Goal: Feedback & Contribution: Submit feedback/report problem

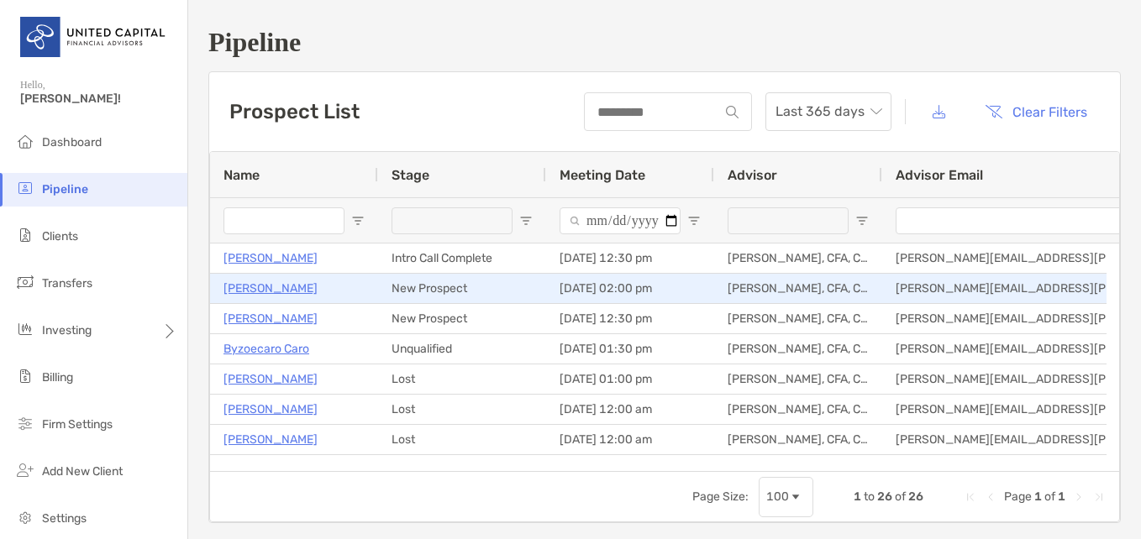
click at [271, 290] on p "[PERSON_NAME]" at bounding box center [270, 288] width 94 height 21
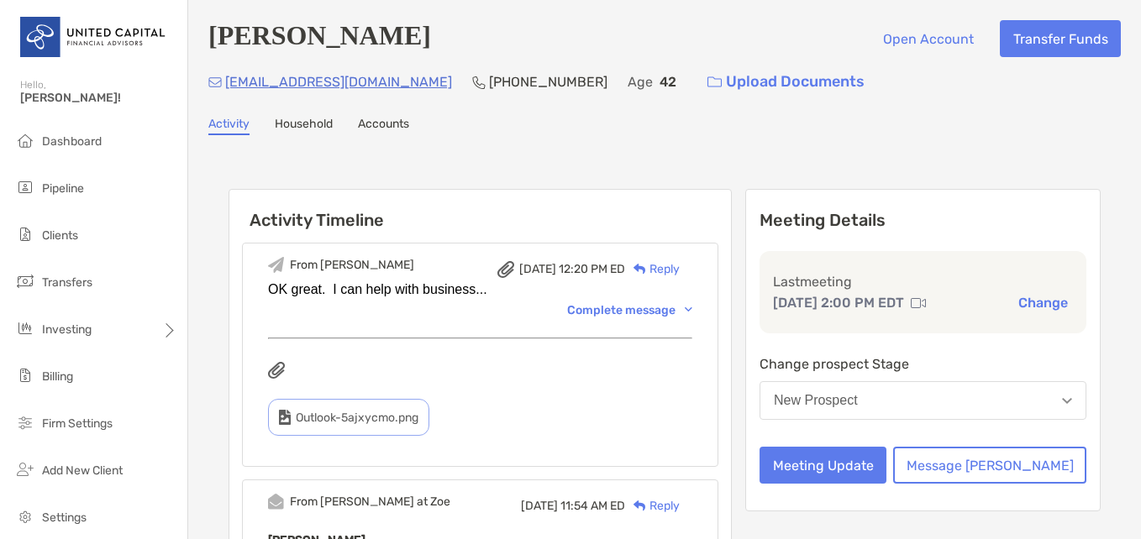
scroll to position [84, 0]
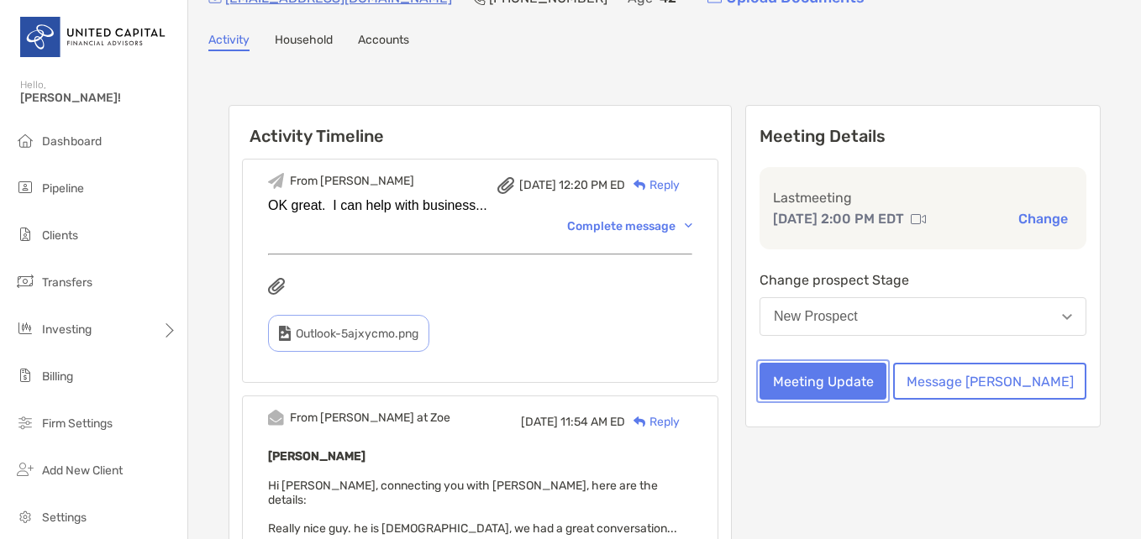
click at [886, 382] on button "Meeting Update" at bounding box center [822, 381] width 127 height 37
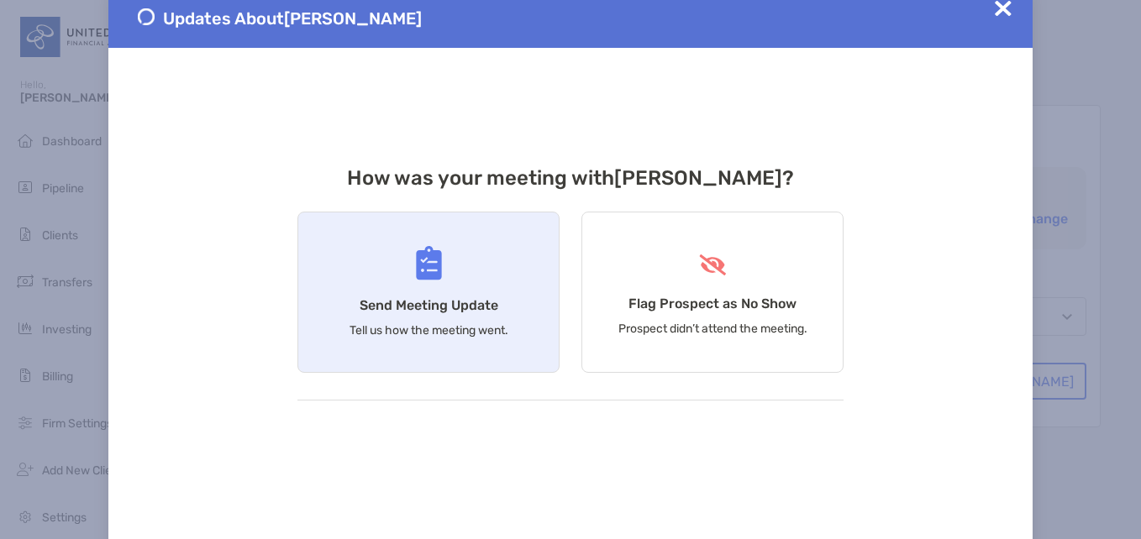
click at [397, 265] on div "Send Meeting Update Tell us how the meeting went." at bounding box center [428, 292] width 262 height 161
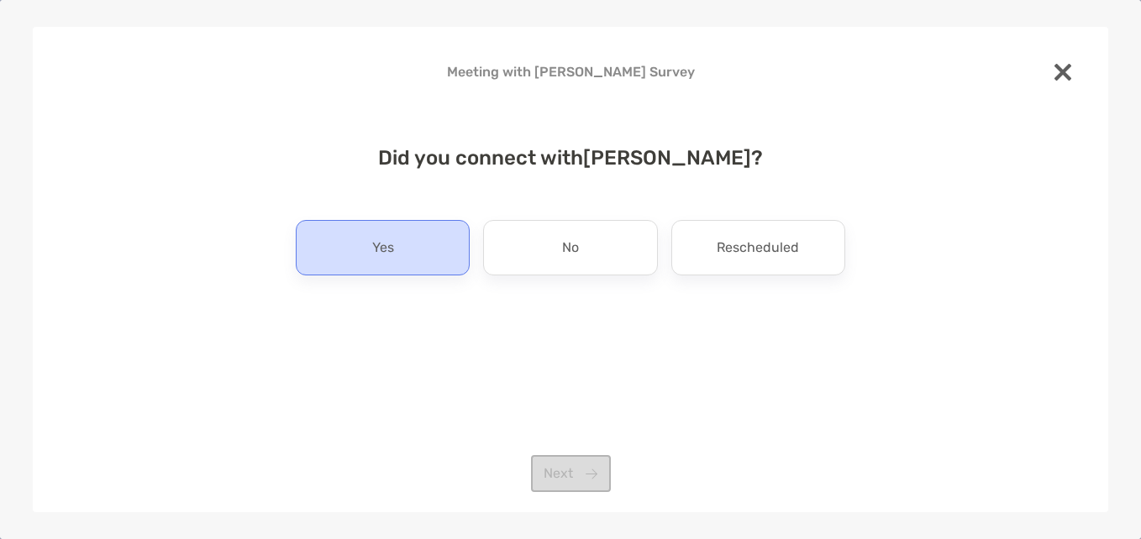
click at [395, 259] on div "Yes" at bounding box center [383, 247] width 174 height 55
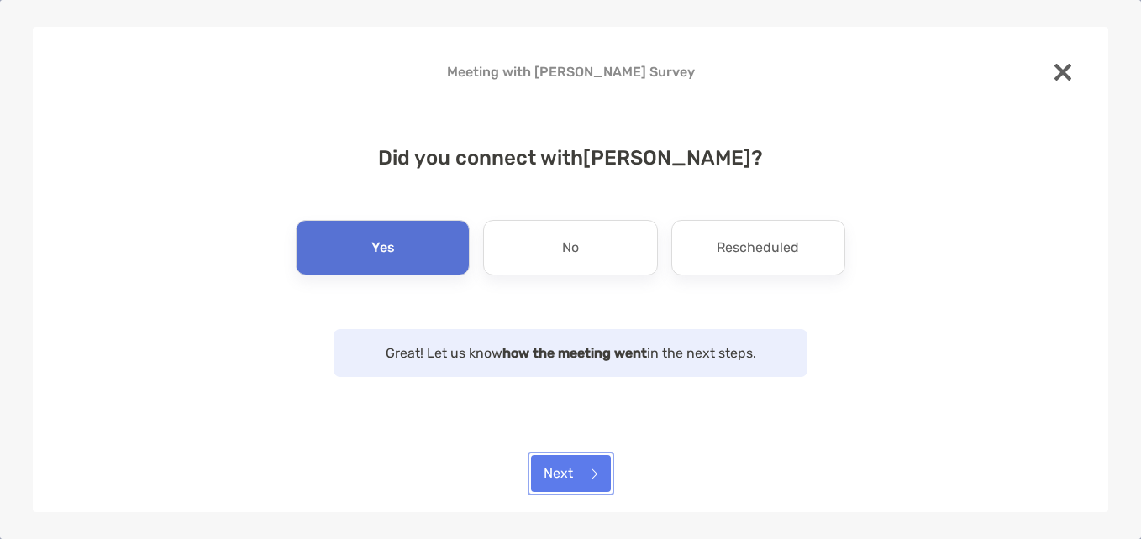
click at [560, 477] on button "Next" at bounding box center [571, 473] width 80 height 37
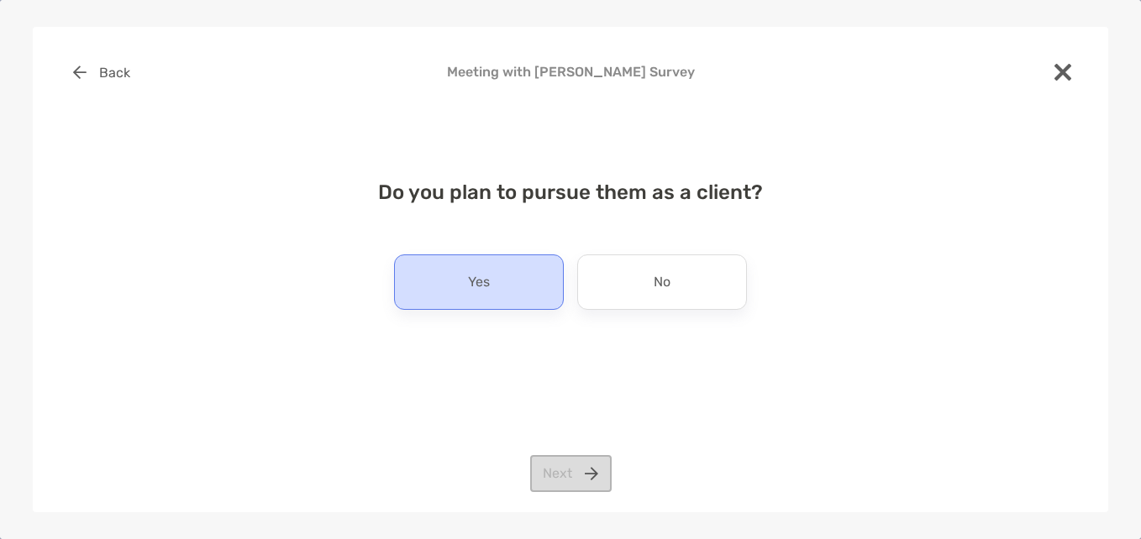
click at [507, 297] on div "Yes" at bounding box center [479, 282] width 170 height 55
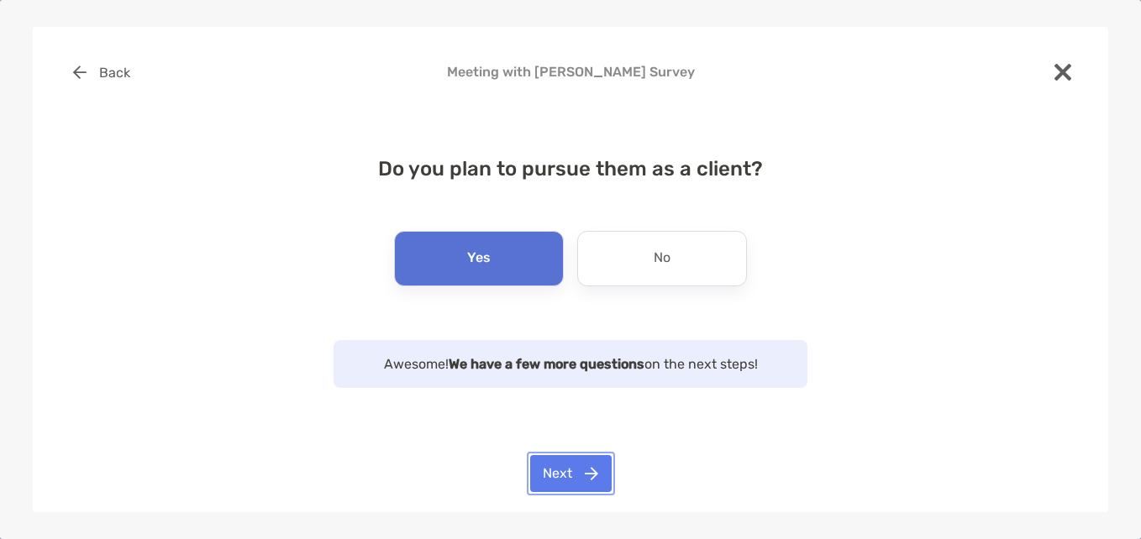
click at [573, 483] on button "Next" at bounding box center [570, 473] width 81 height 37
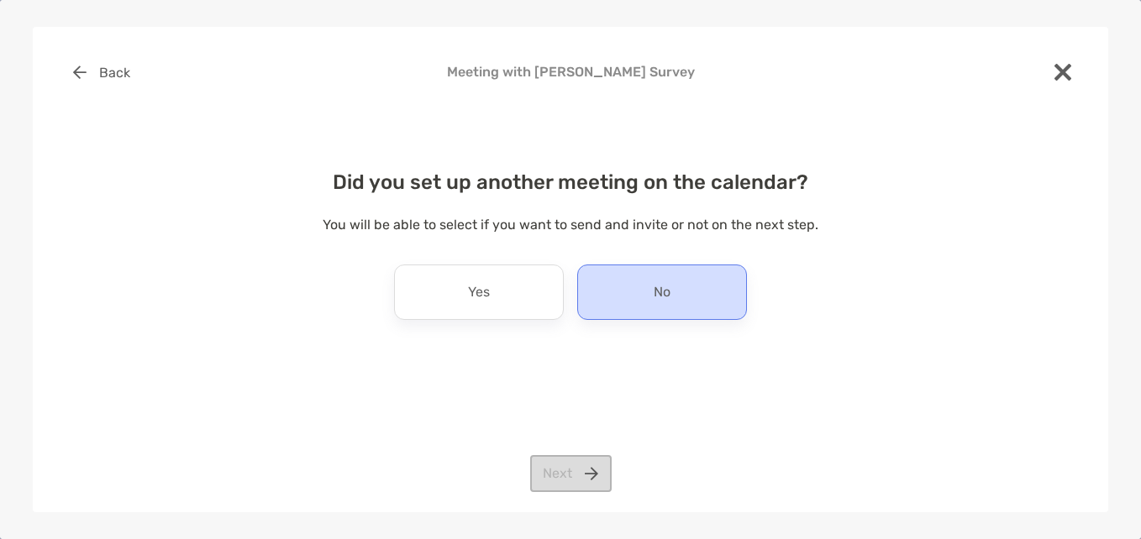
click at [646, 299] on div "No" at bounding box center [662, 292] width 170 height 55
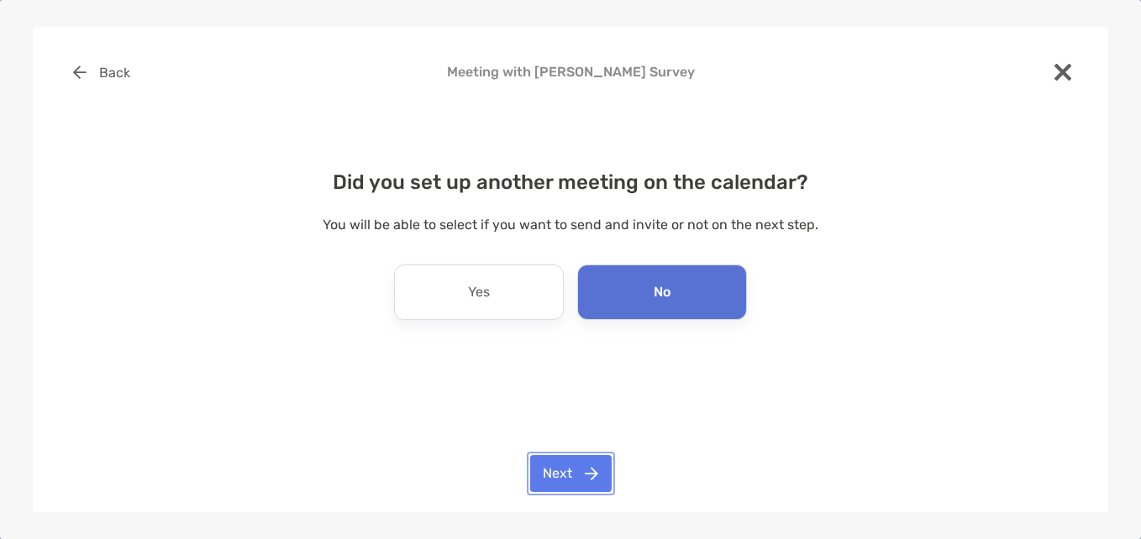
click at [578, 480] on button "Next" at bounding box center [570, 473] width 81 height 37
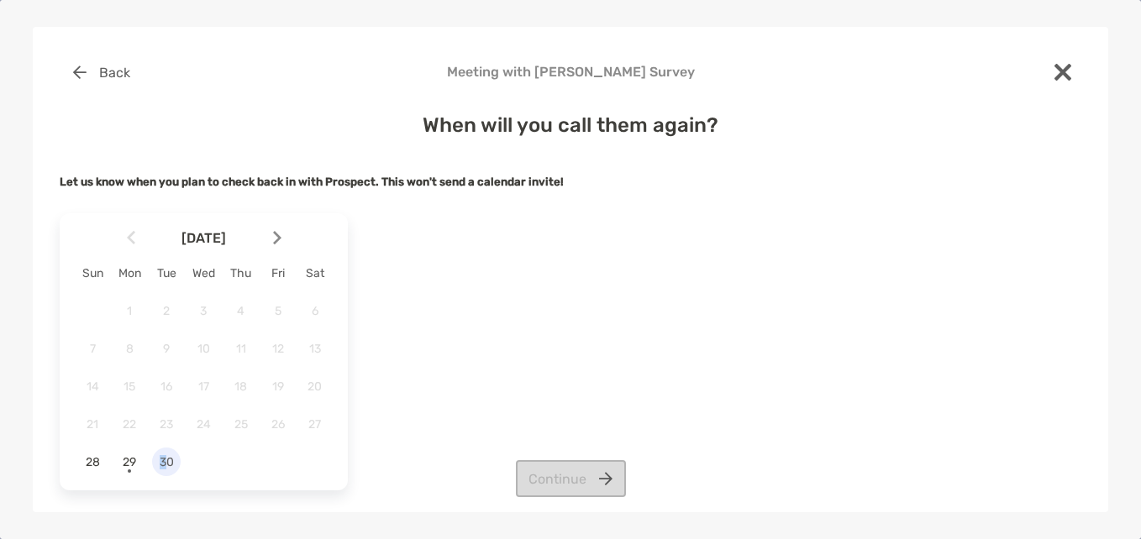
click at [168, 456] on div "30" at bounding box center [166, 462] width 29 height 29
click at [562, 486] on button "Continue" at bounding box center [571, 478] width 110 height 37
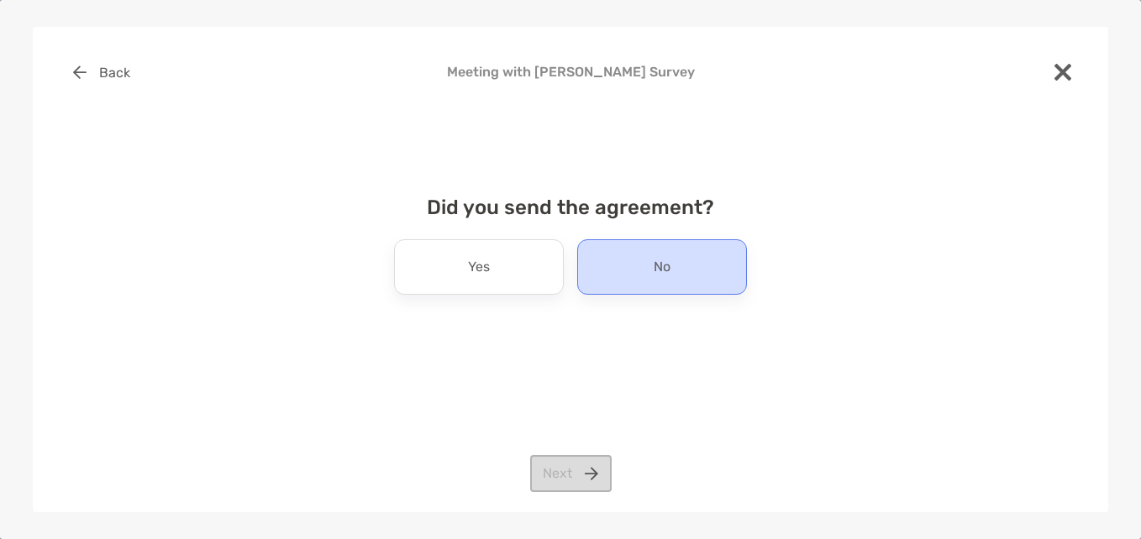
click at [637, 286] on div "No" at bounding box center [662, 266] width 170 height 55
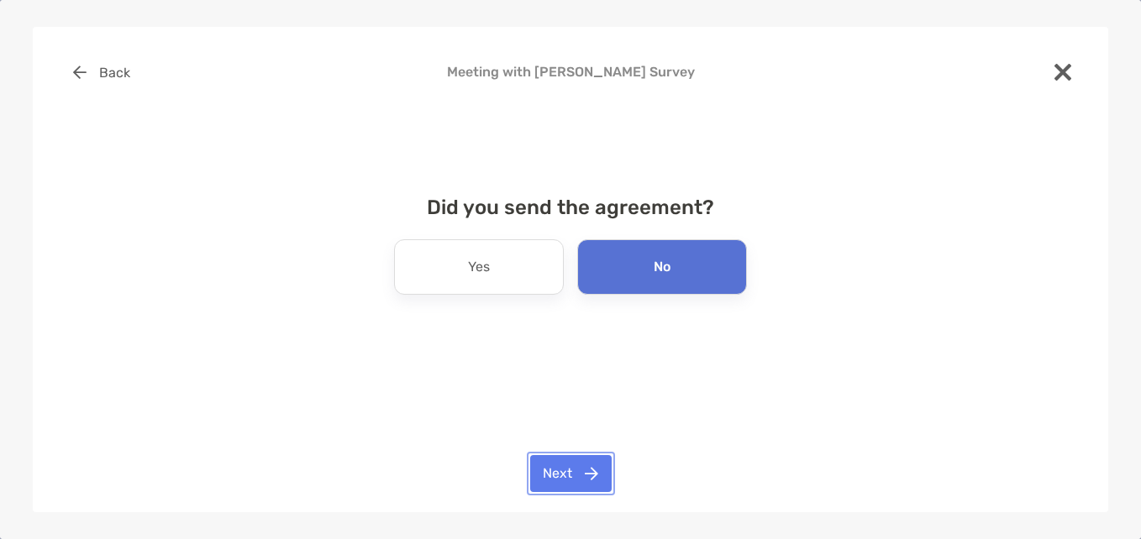
click at [571, 466] on button "Next" at bounding box center [570, 473] width 81 height 37
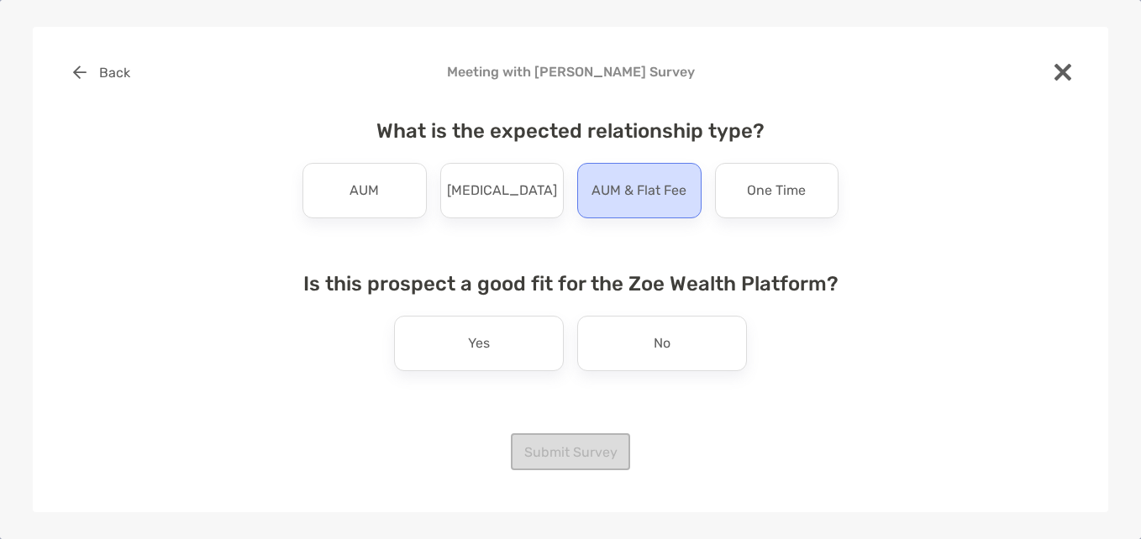
click at [639, 198] on p "AUM & Flat Fee" at bounding box center [638, 190] width 95 height 27
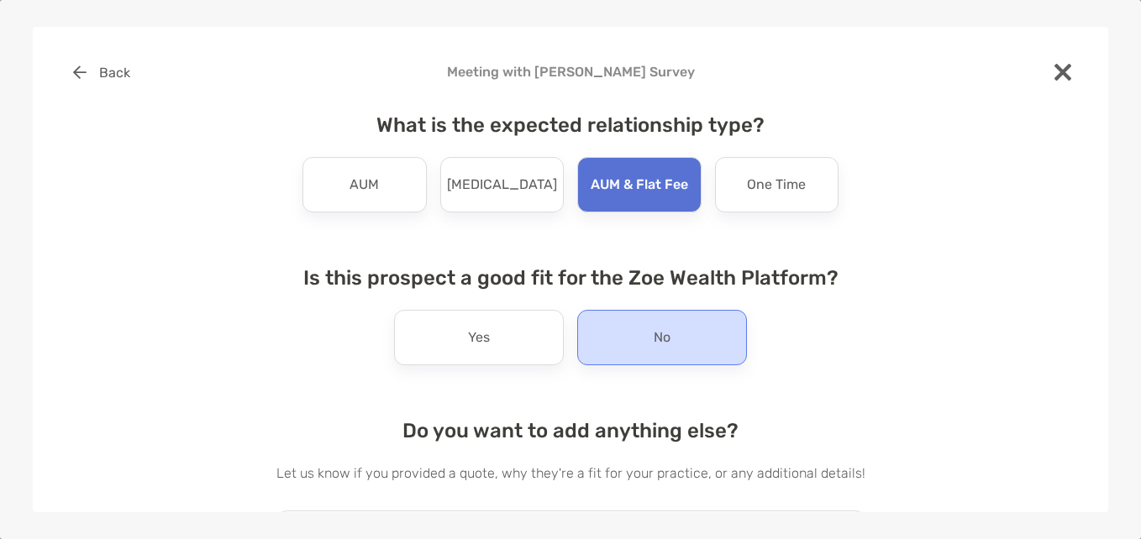
click at [645, 347] on div "No" at bounding box center [662, 337] width 170 height 55
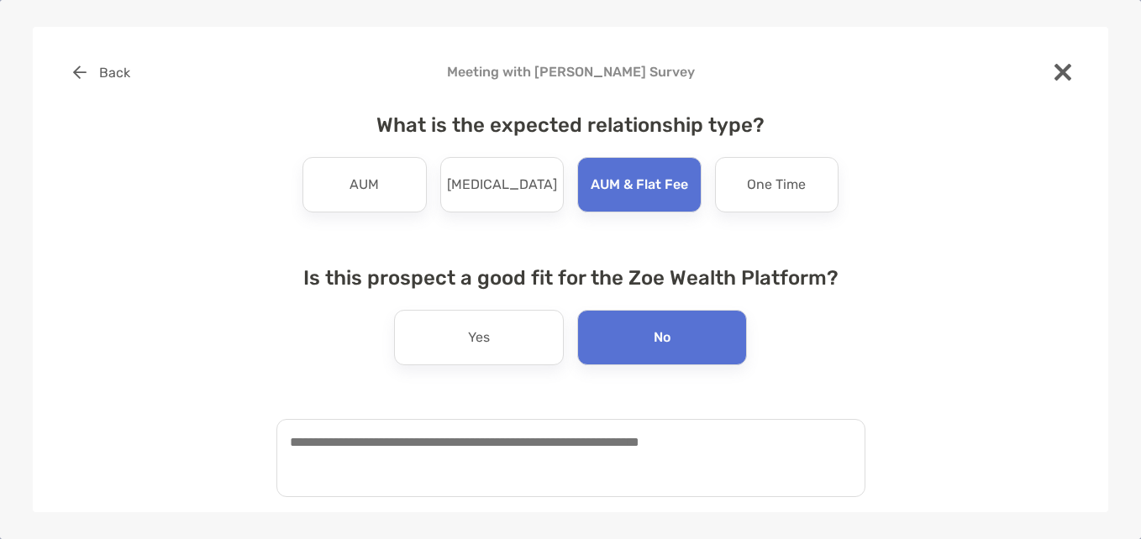
click at [544, 441] on textarea at bounding box center [570, 458] width 589 height 78
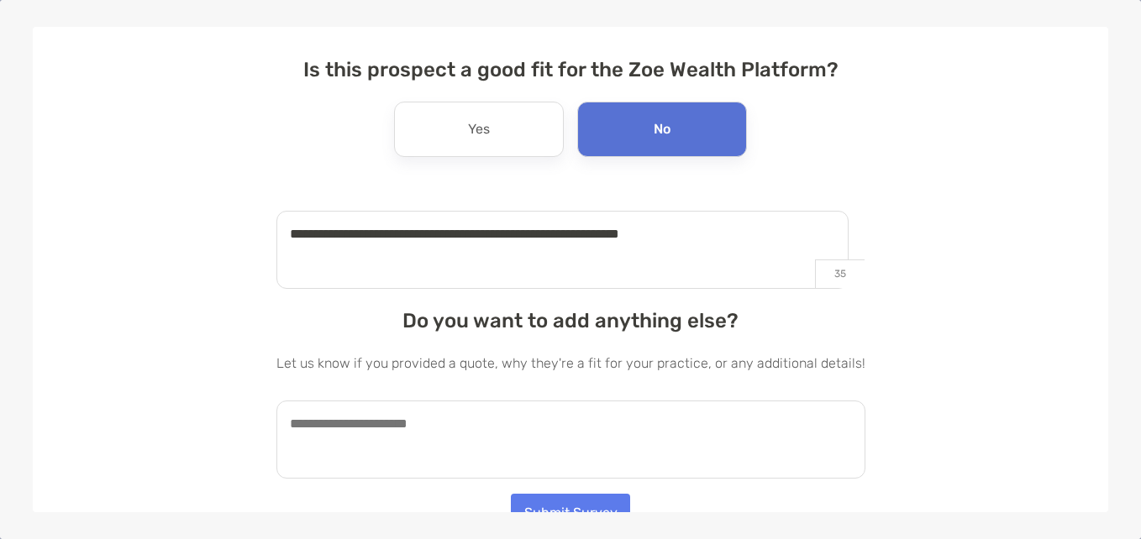
scroll to position [227, 0]
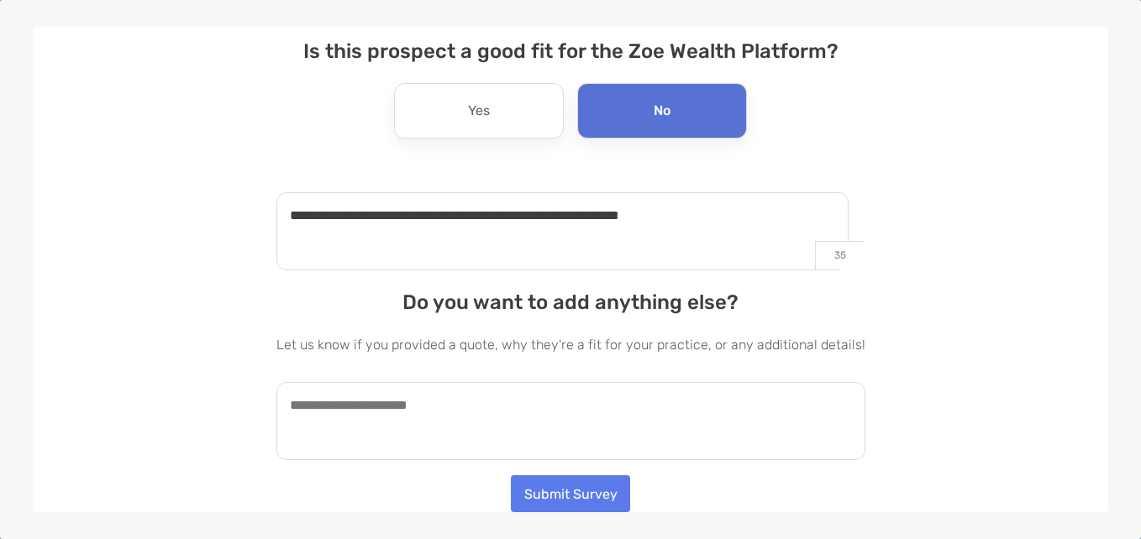
type textarea "**********"
click at [384, 407] on textarea at bounding box center [570, 421] width 589 height 78
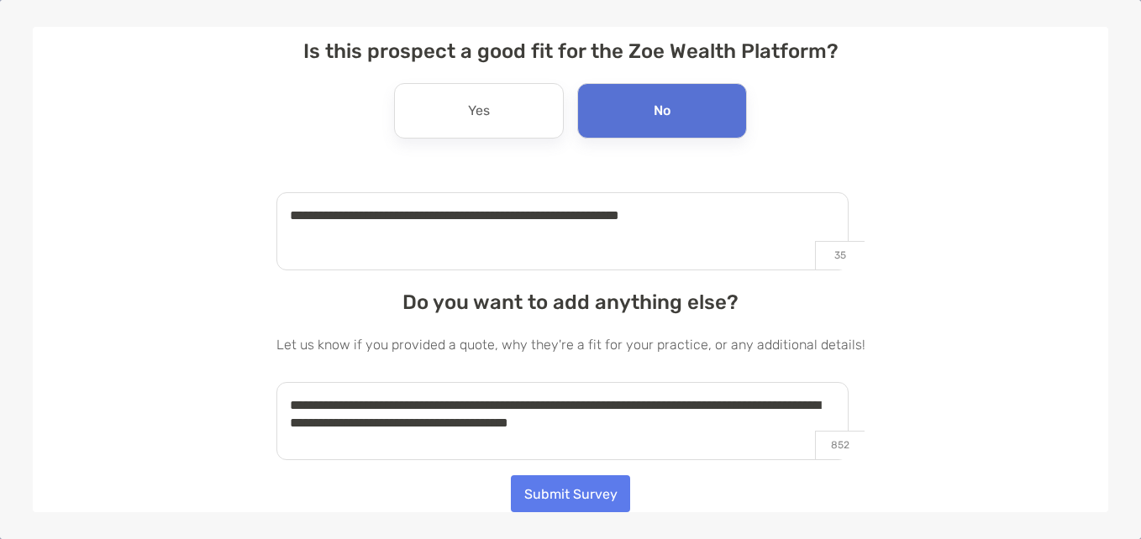
type textarea "**********"
click at [579, 491] on button "Submit Survey" at bounding box center [570, 494] width 119 height 37
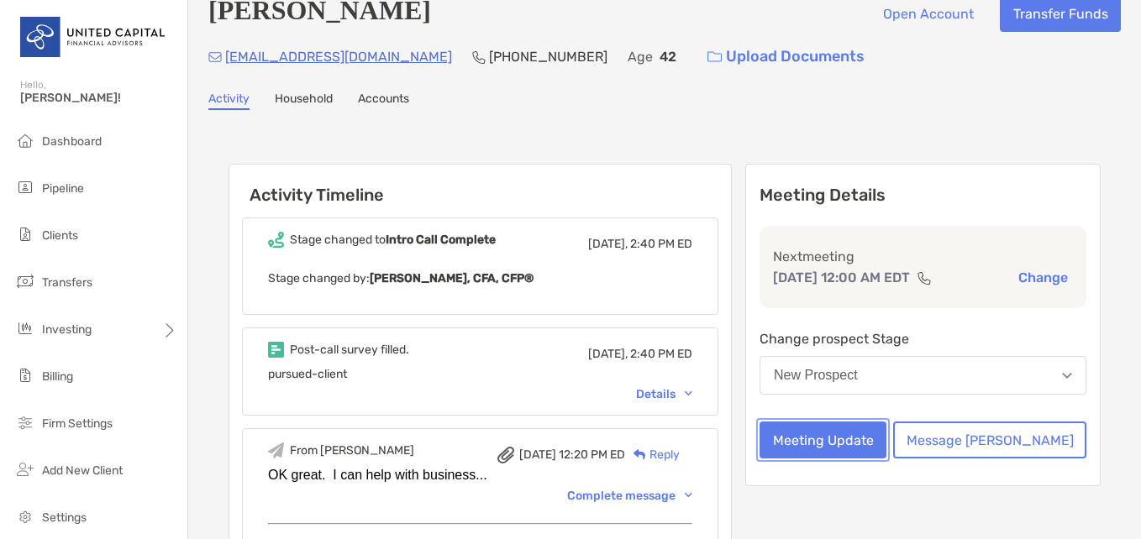
scroll to position [0, 0]
